Goal: Task Accomplishment & Management: Use online tool/utility

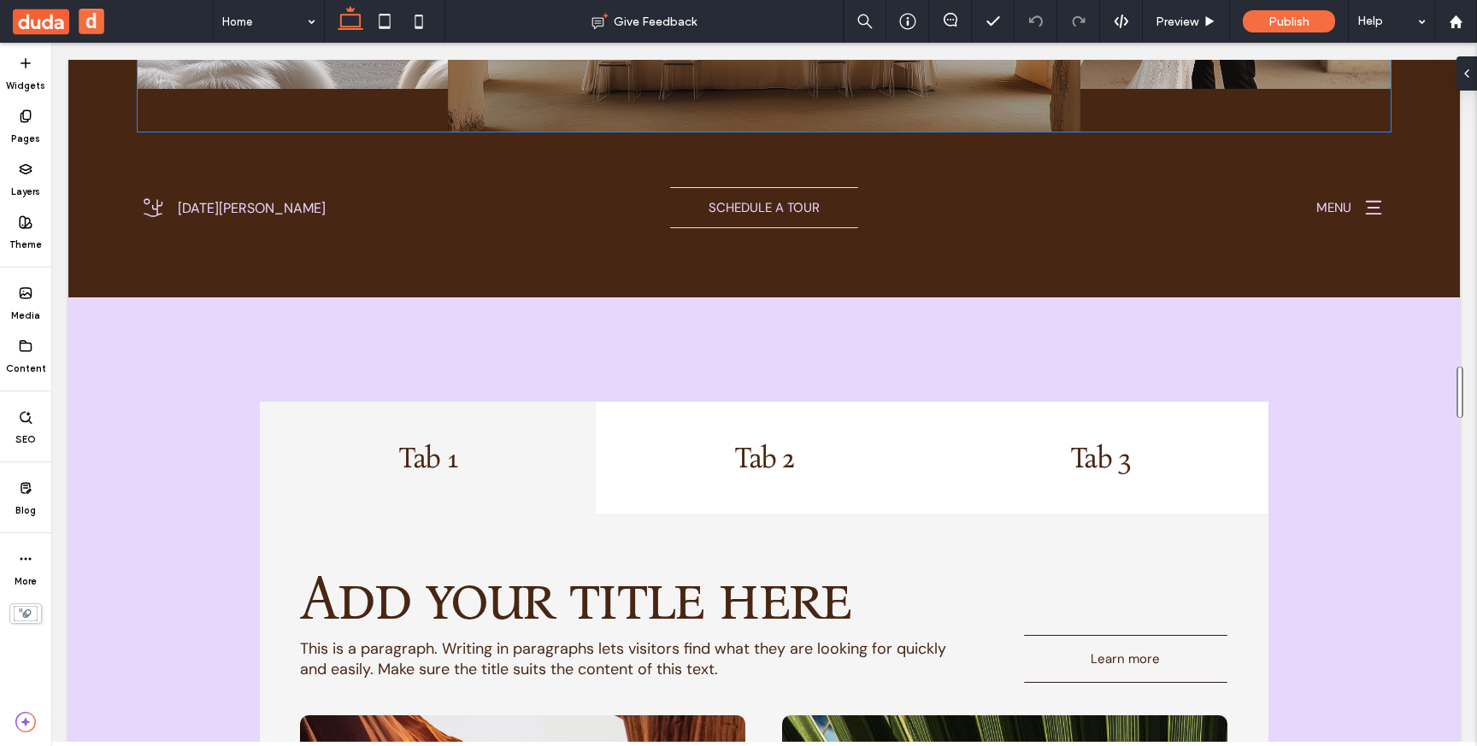
scroll to position [1132, 0]
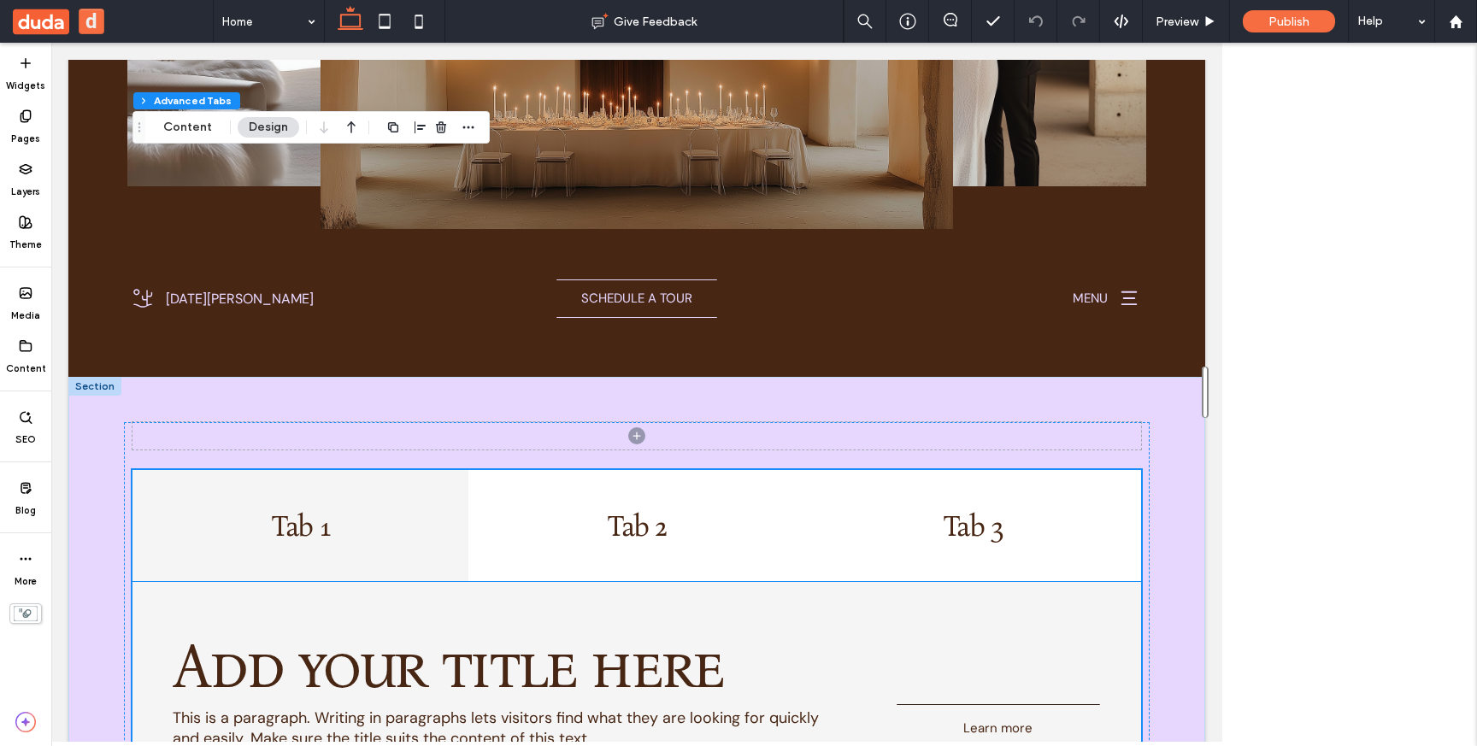
scroll to position [1100, 0]
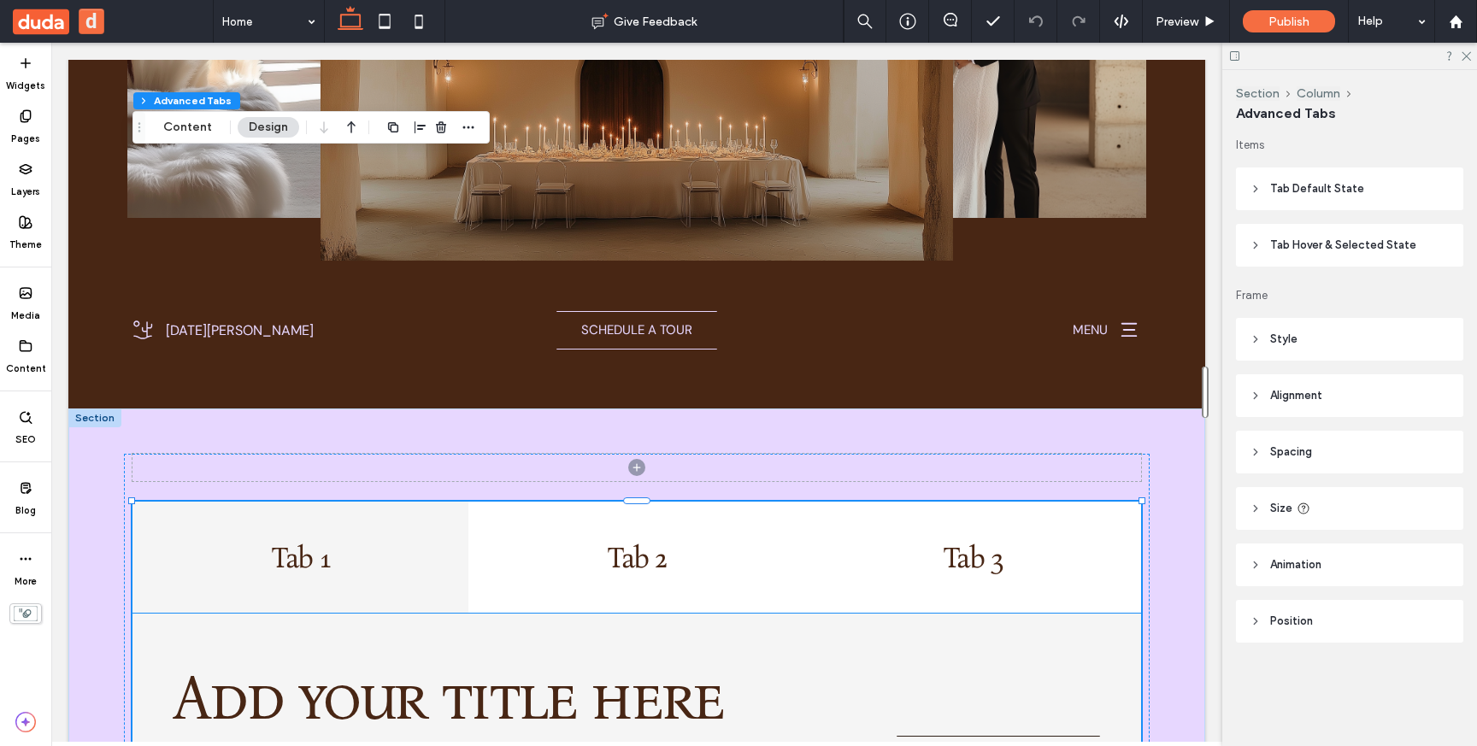
click at [710, 739] on p "This is a paragraph. Writing in paragraphs lets visitors find what they are loo…" at bounding box center [497, 759] width 649 height 41
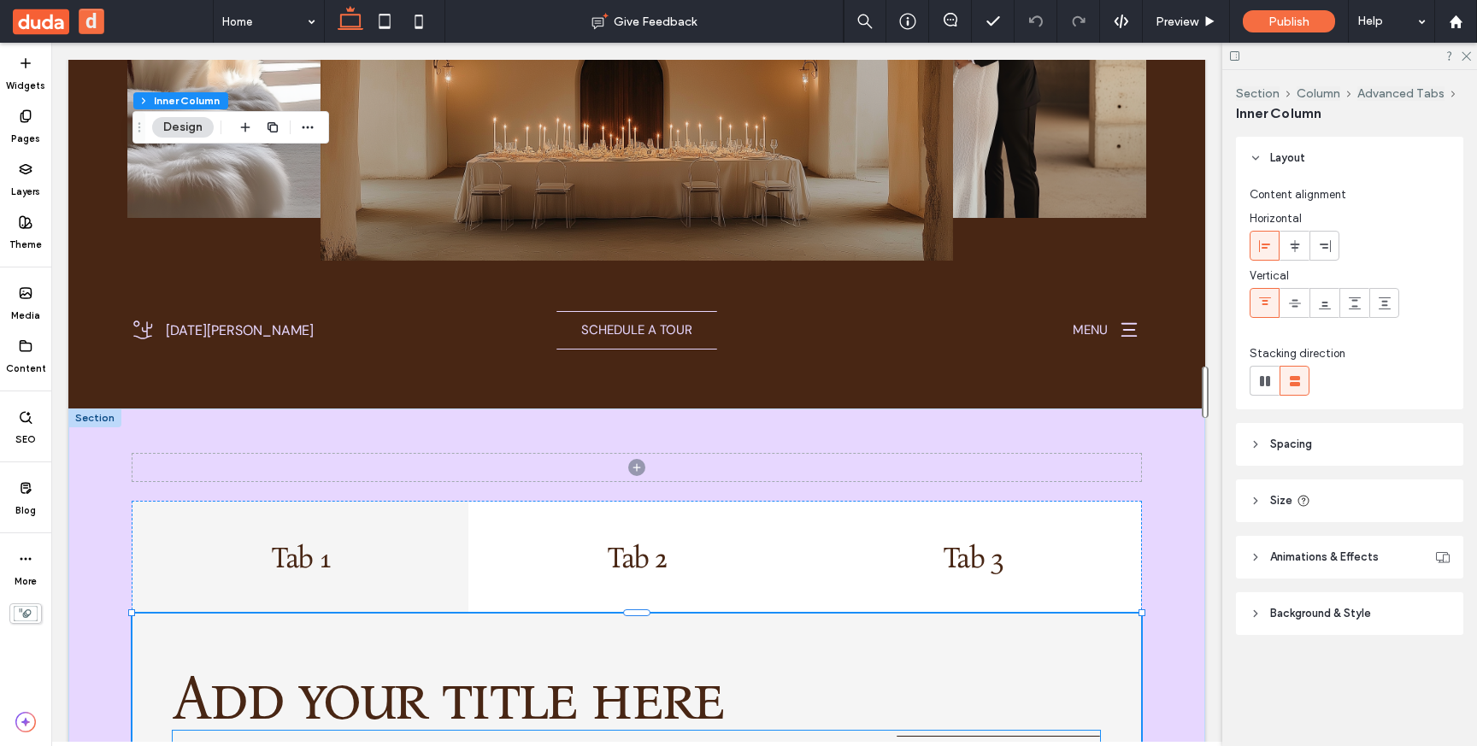
click at [798, 739] on span "This is a paragraph. Writing in paragraphs lets visitors find what they are loo…" at bounding box center [496, 759] width 646 height 41
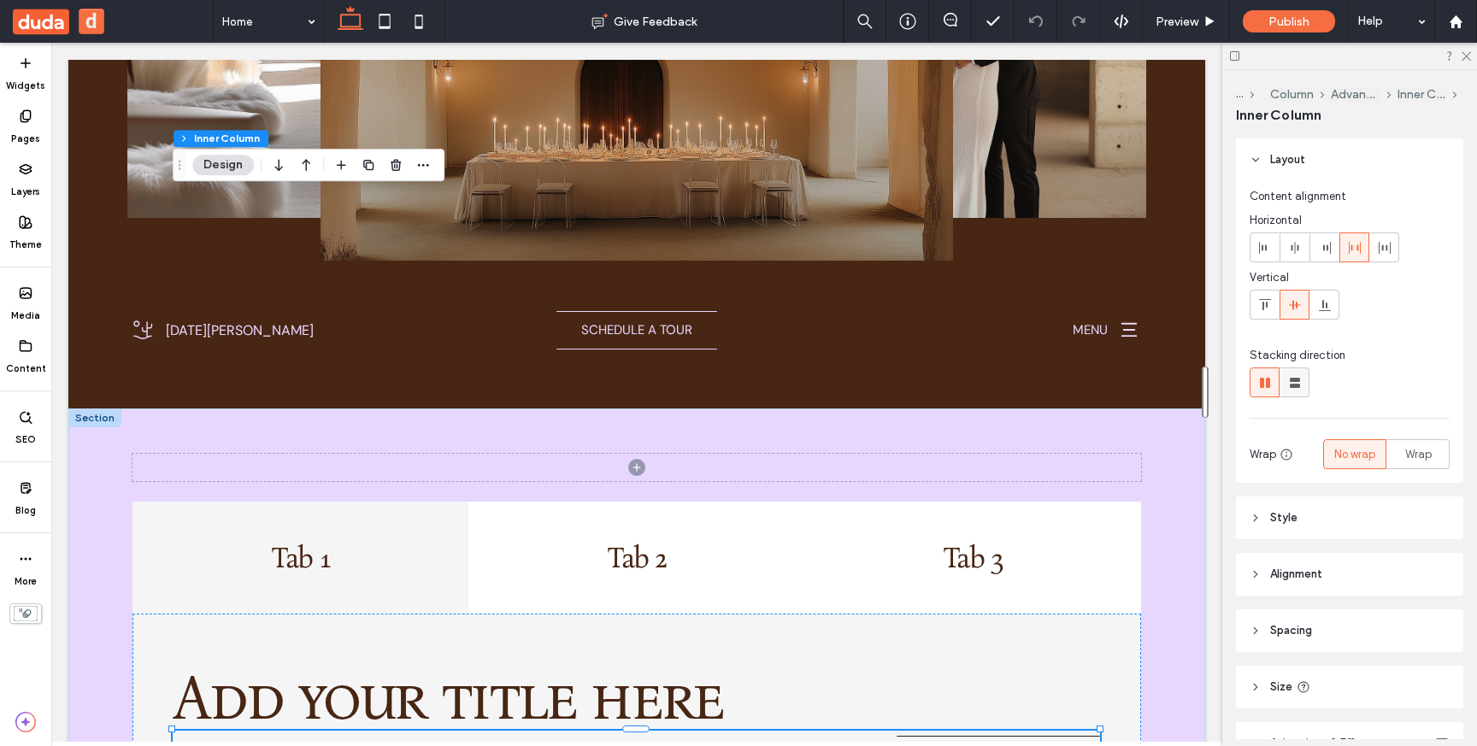
click at [1289, 383] on icon at bounding box center [1295, 382] width 17 height 17
type input "**"
type input "***"
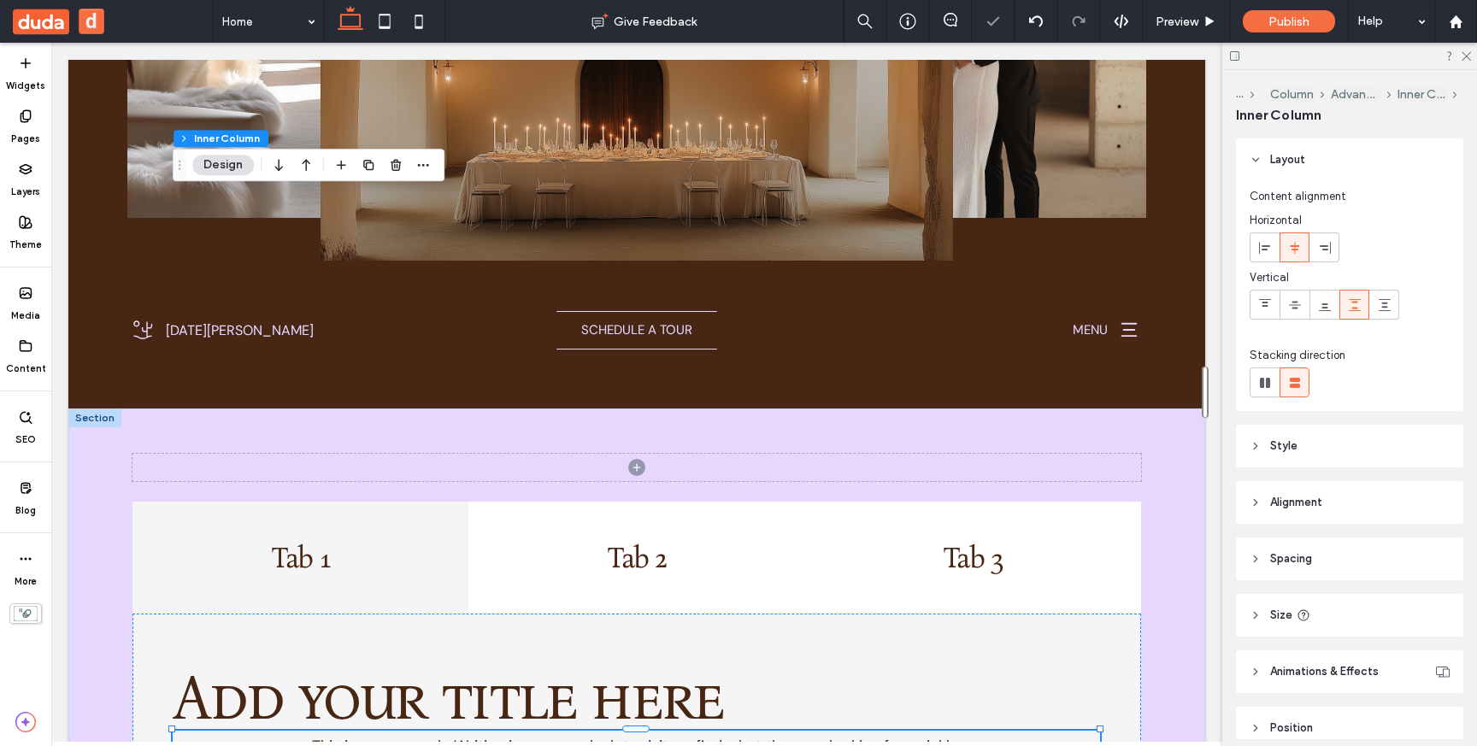
click at [1323, 556] on header "Spacing" at bounding box center [1349, 559] width 227 height 43
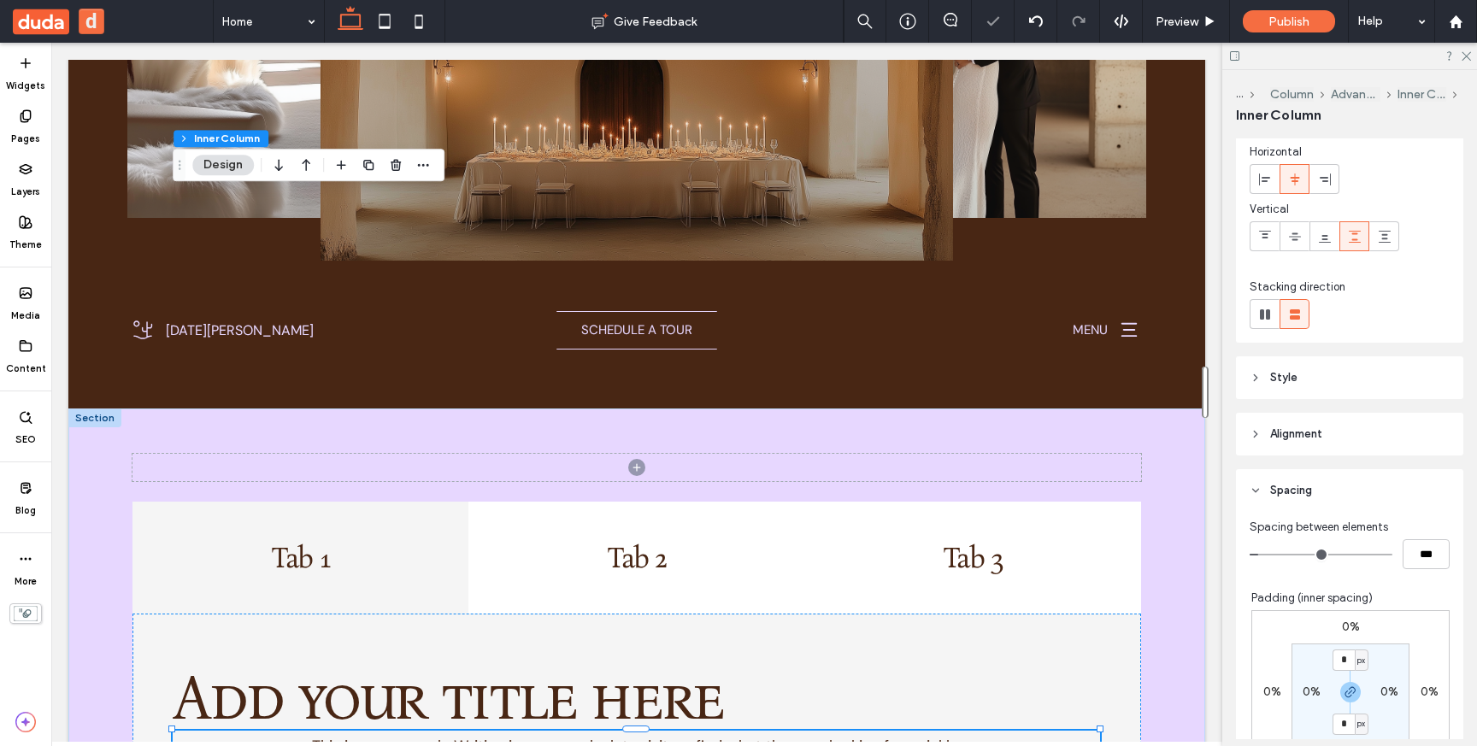
scroll to position [106, 0]
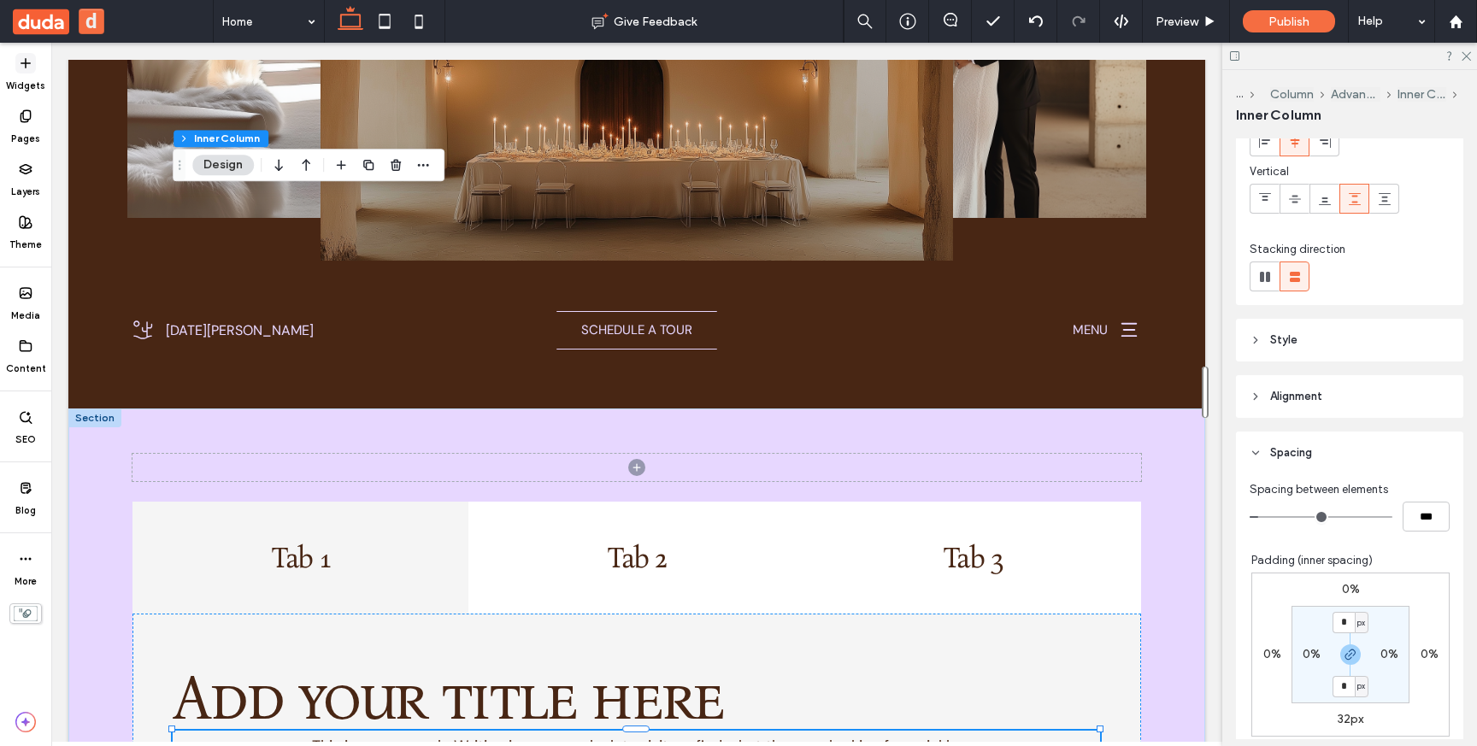
click at [41, 67] on div "Widgets" at bounding box center [25, 72] width 51 height 53
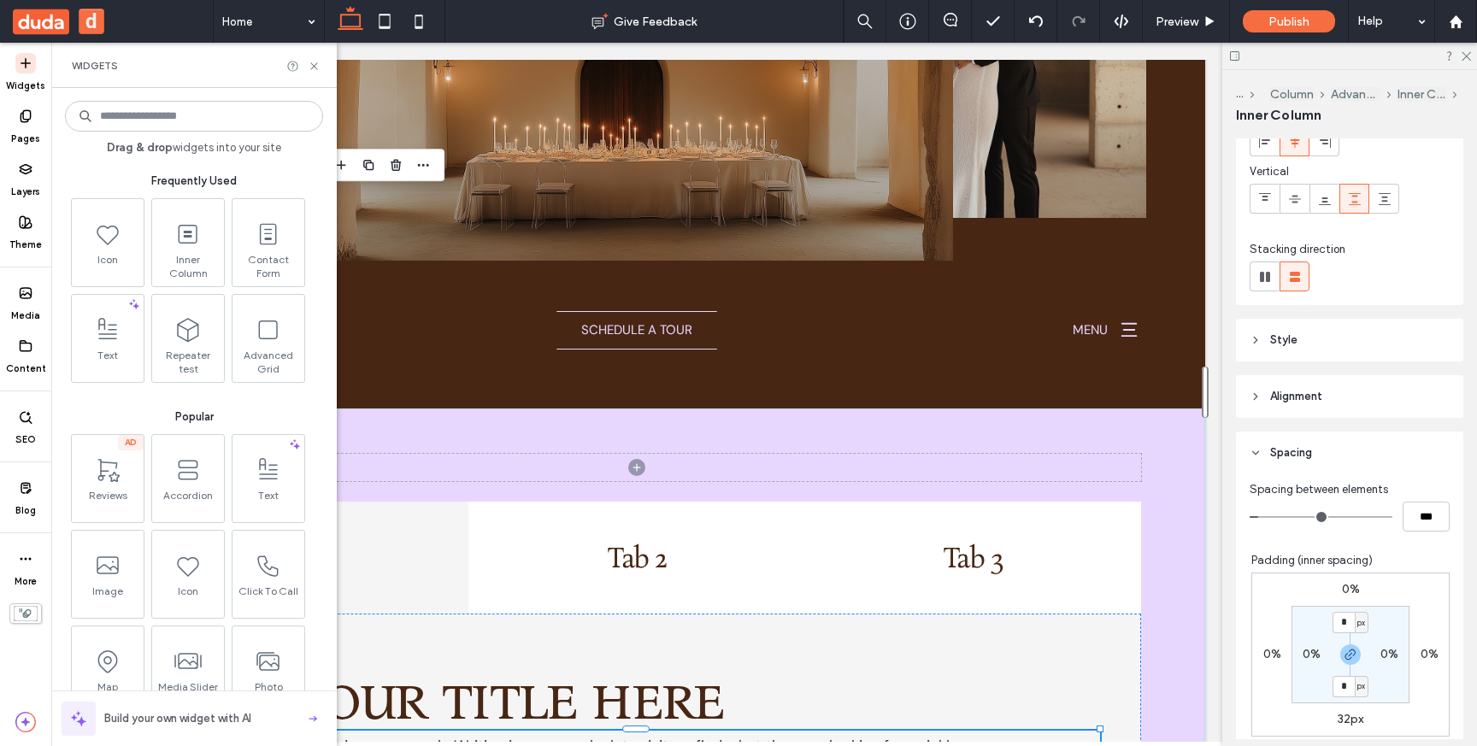
click at [22, 66] on icon at bounding box center [26, 63] width 14 height 14
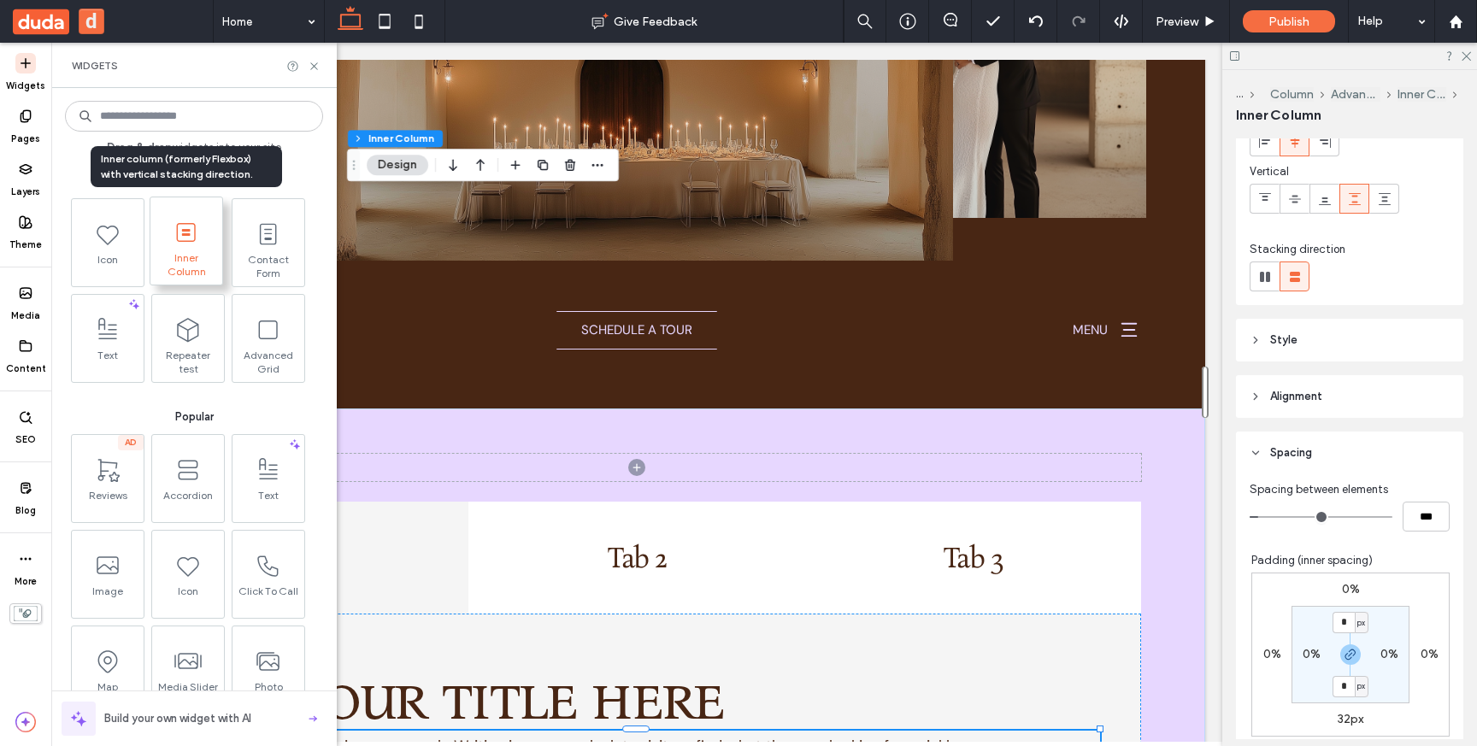
click at [194, 240] on use at bounding box center [186, 231] width 19 height 19
type input "**"
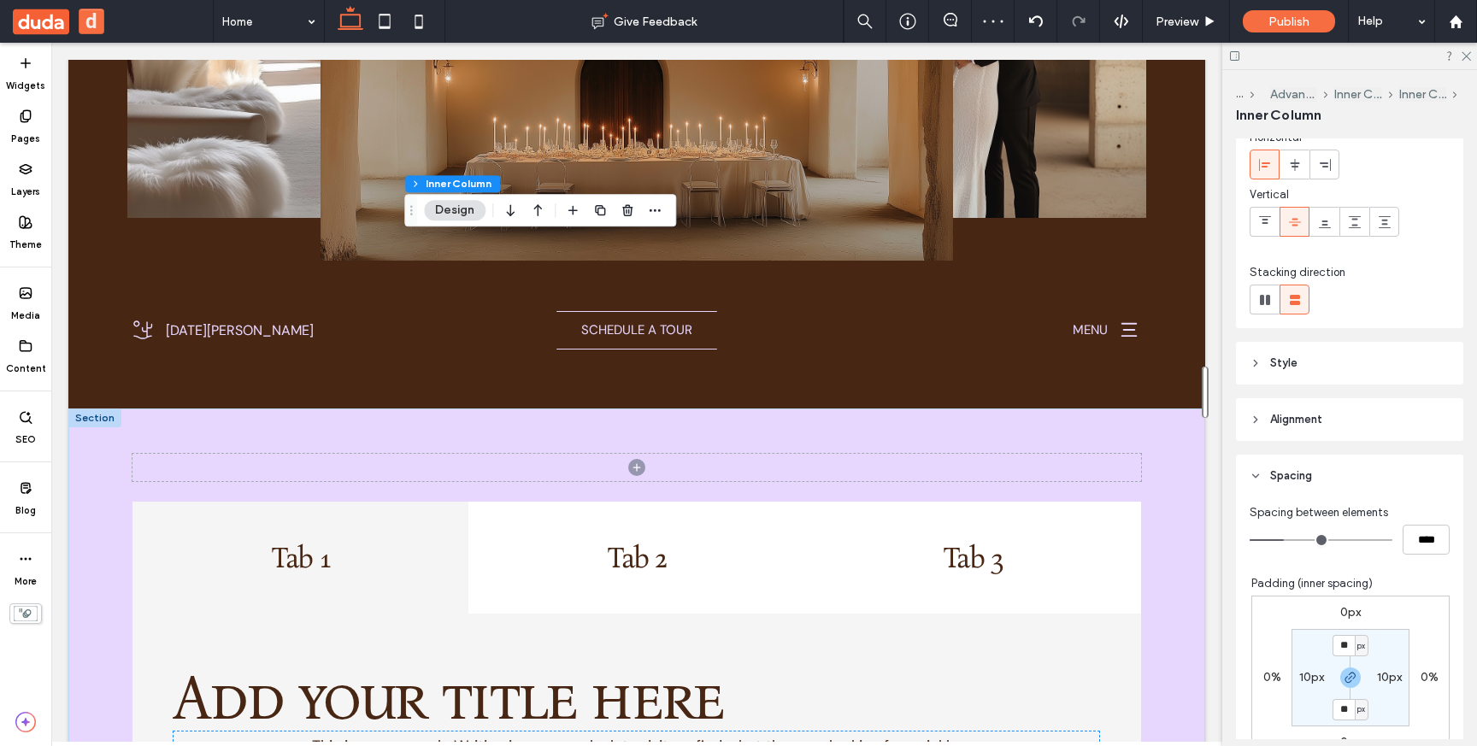
scroll to position [93, 0]
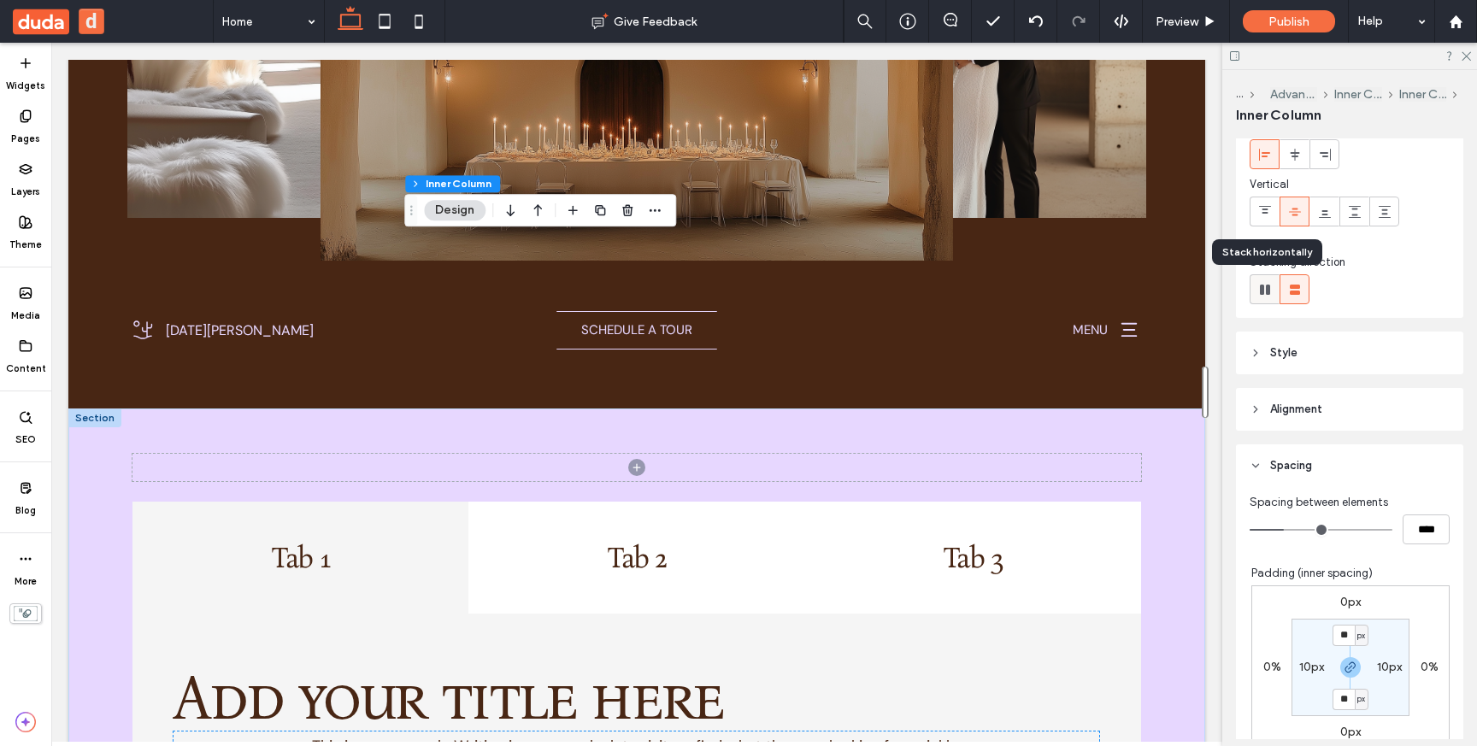
click at [1266, 291] on use at bounding box center [1265, 290] width 10 height 10
type input "*"
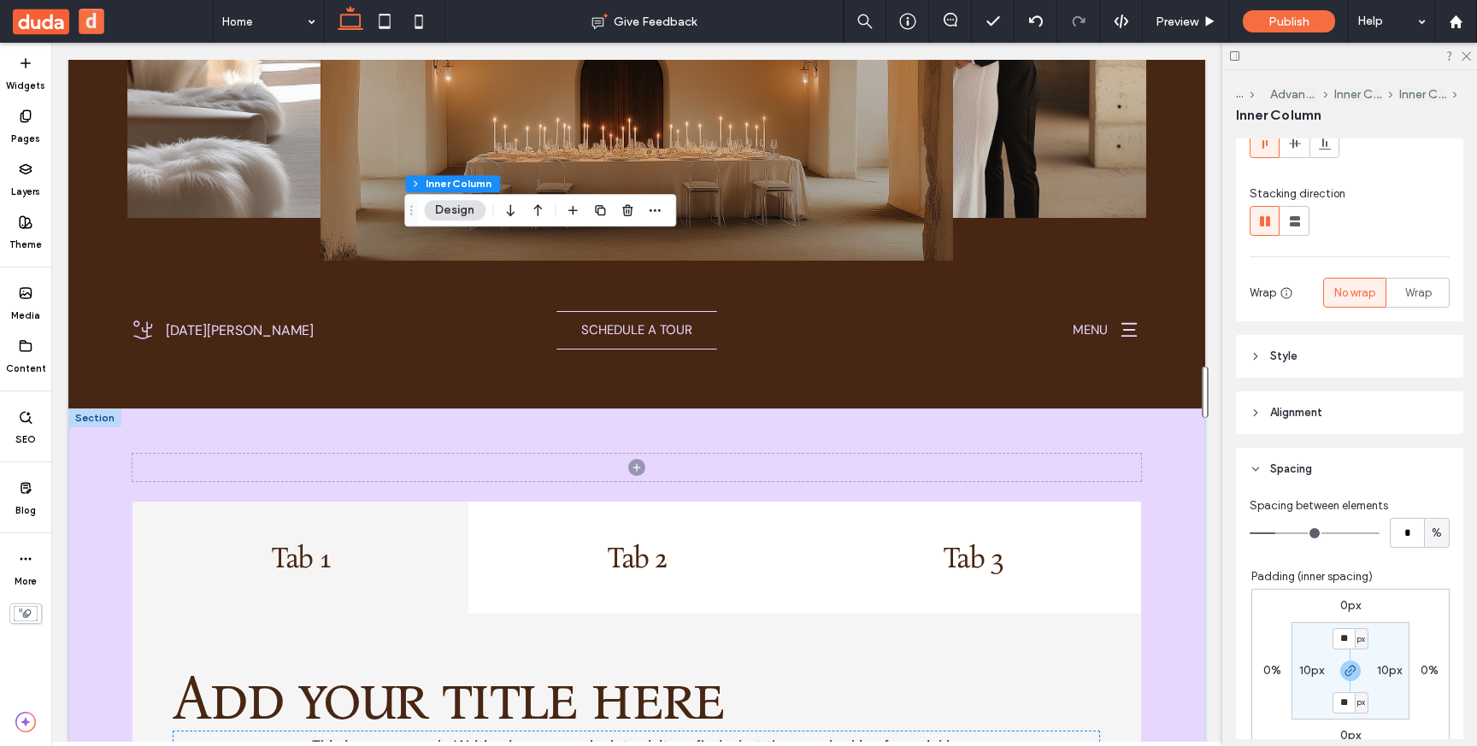
scroll to position [168, 0]
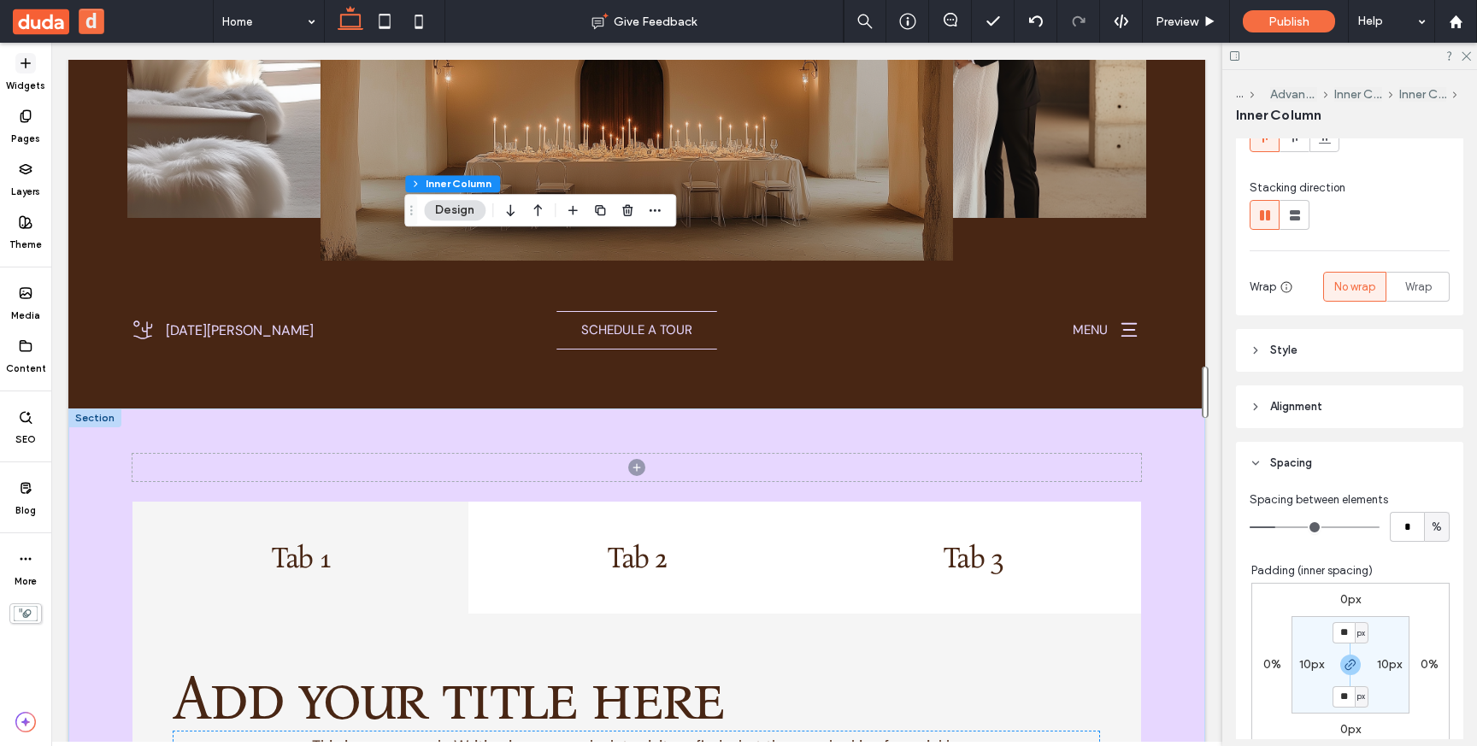
click at [25, 74] on label "Widgets" at bounding box center [25, 83] width 39 height 19
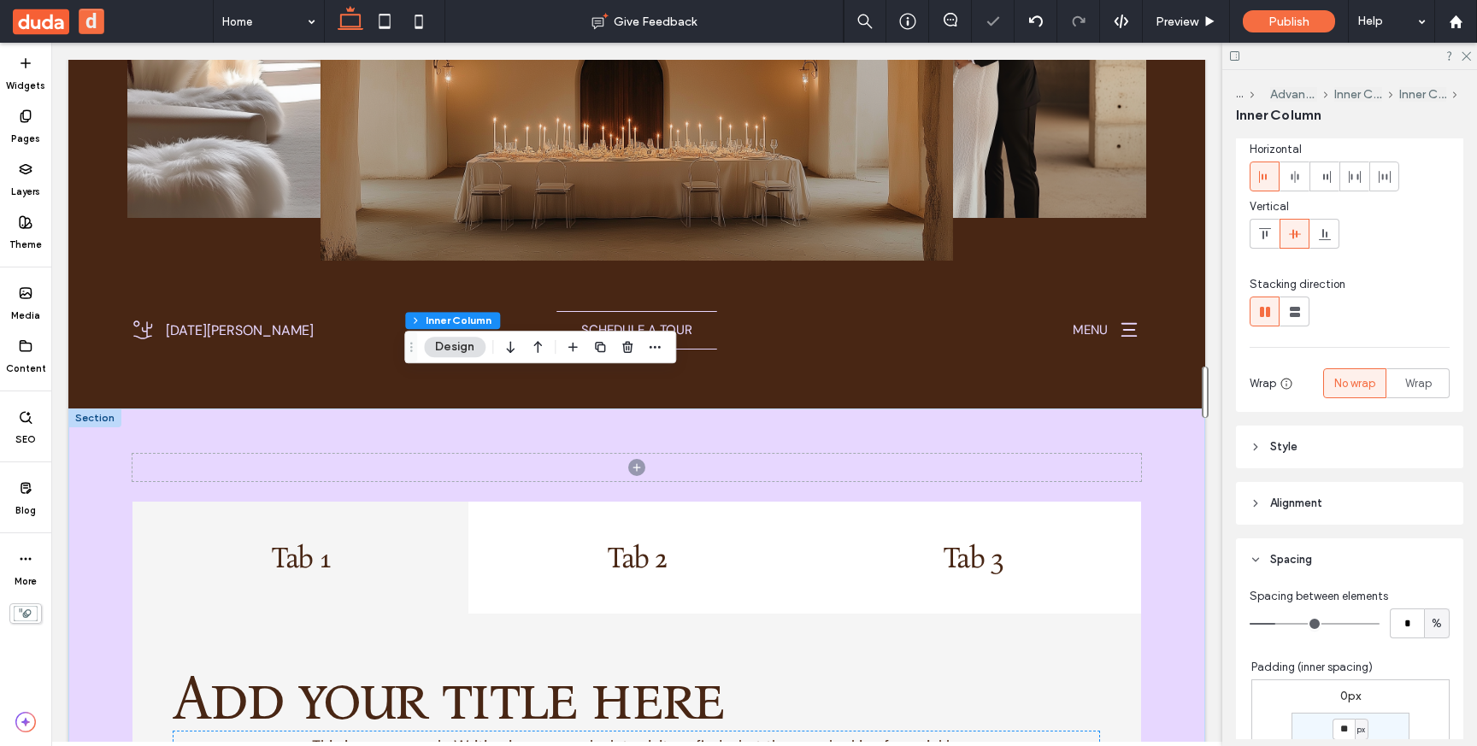
scroll to position [91, 0]
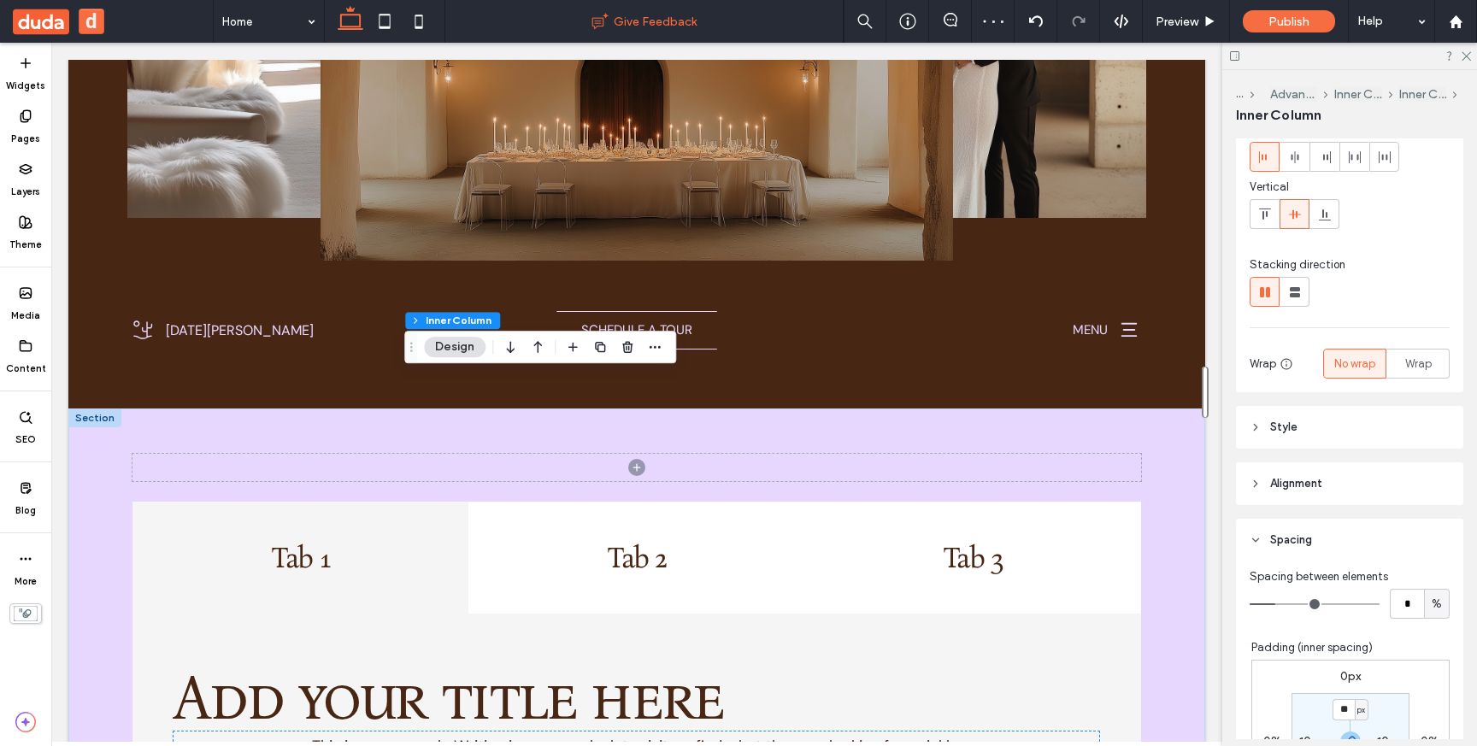
drag, startPoint x: 268, startPoint y: 574, endPoint x: 520, endPoint y: 15, distance: 612.2
